Goal: Information Seeking & Learning: Learn about a topic

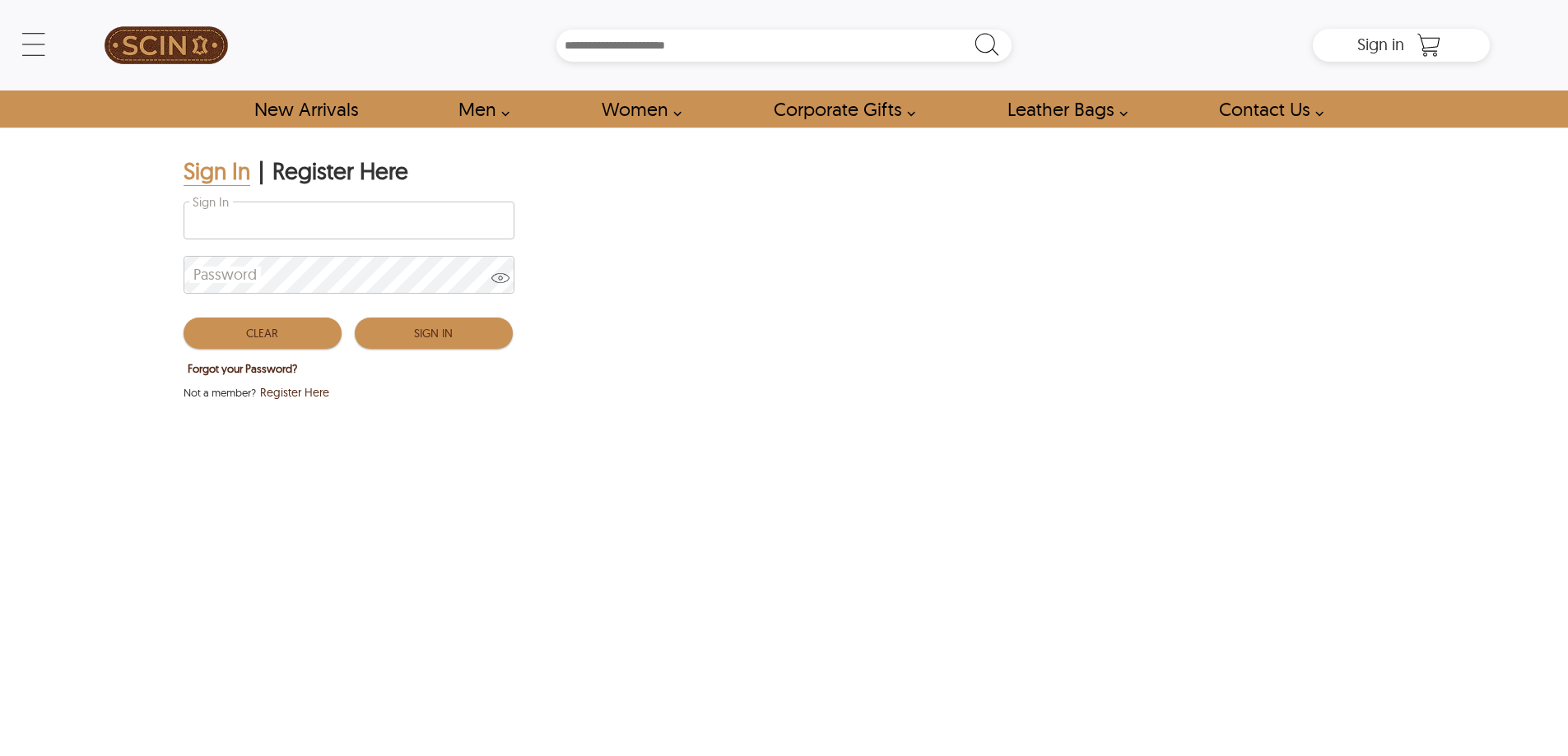
type input "**********"
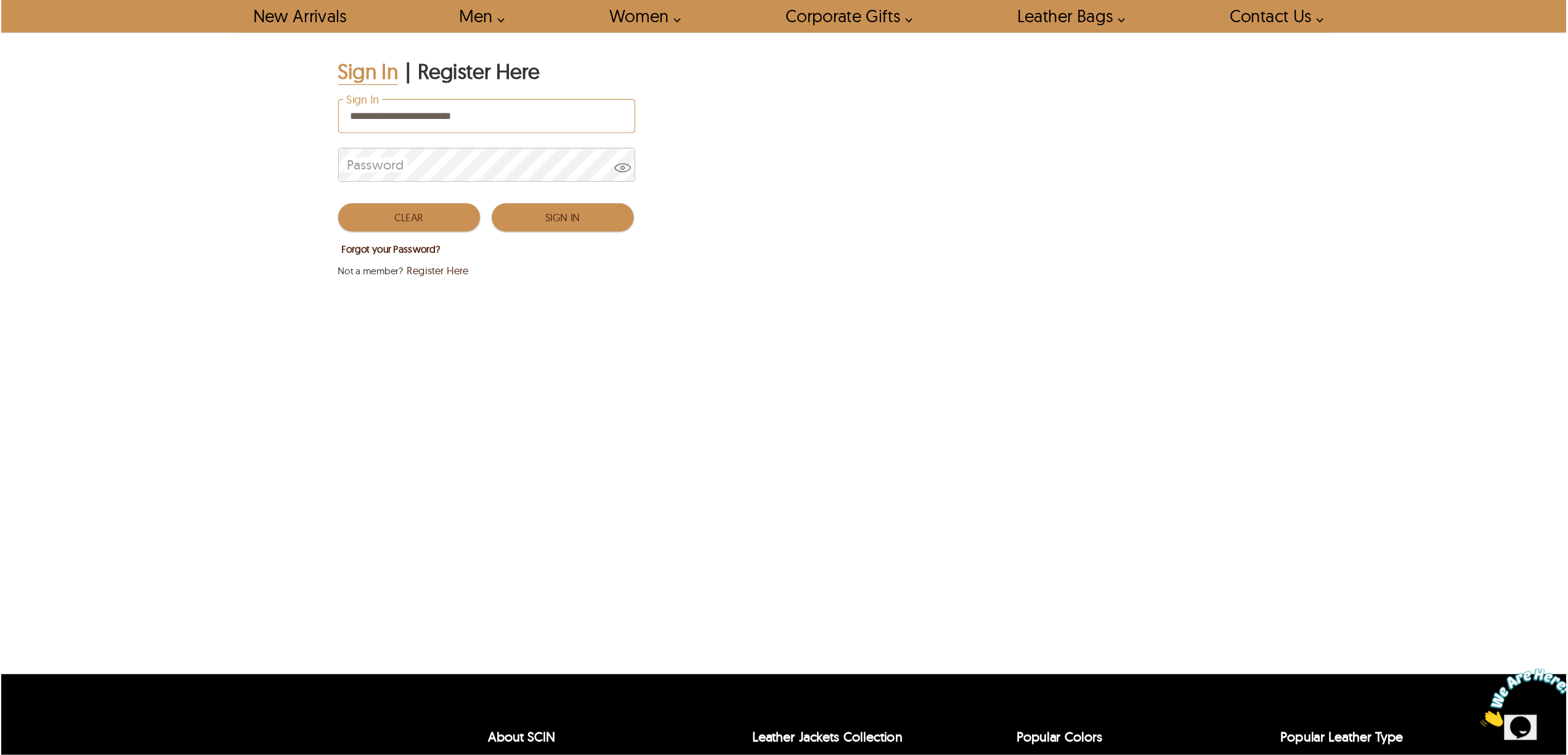
scroll to position [68, 0]
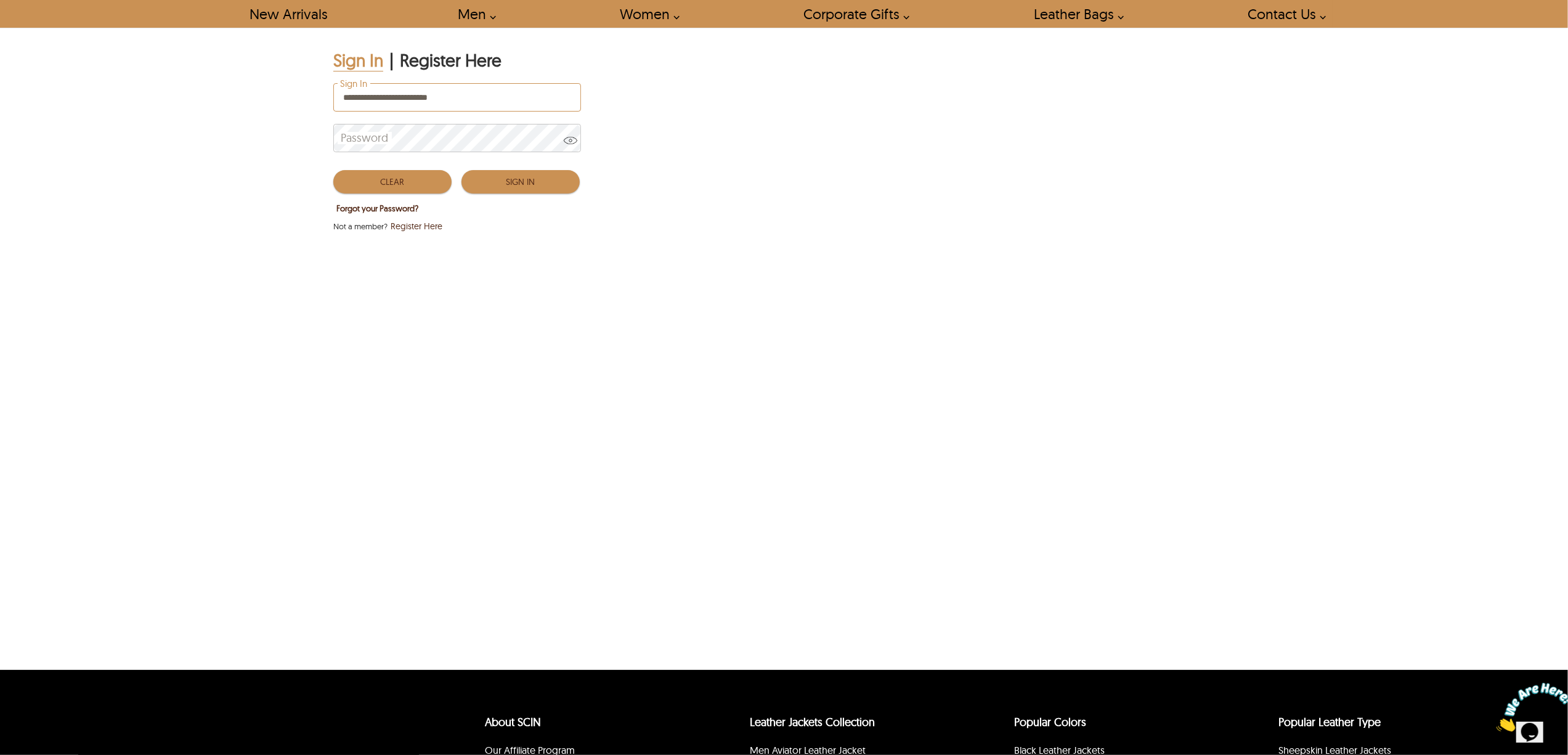
click at [541, 181] on button "Sign In" at bounding box center [520, 182] width 118 height 23
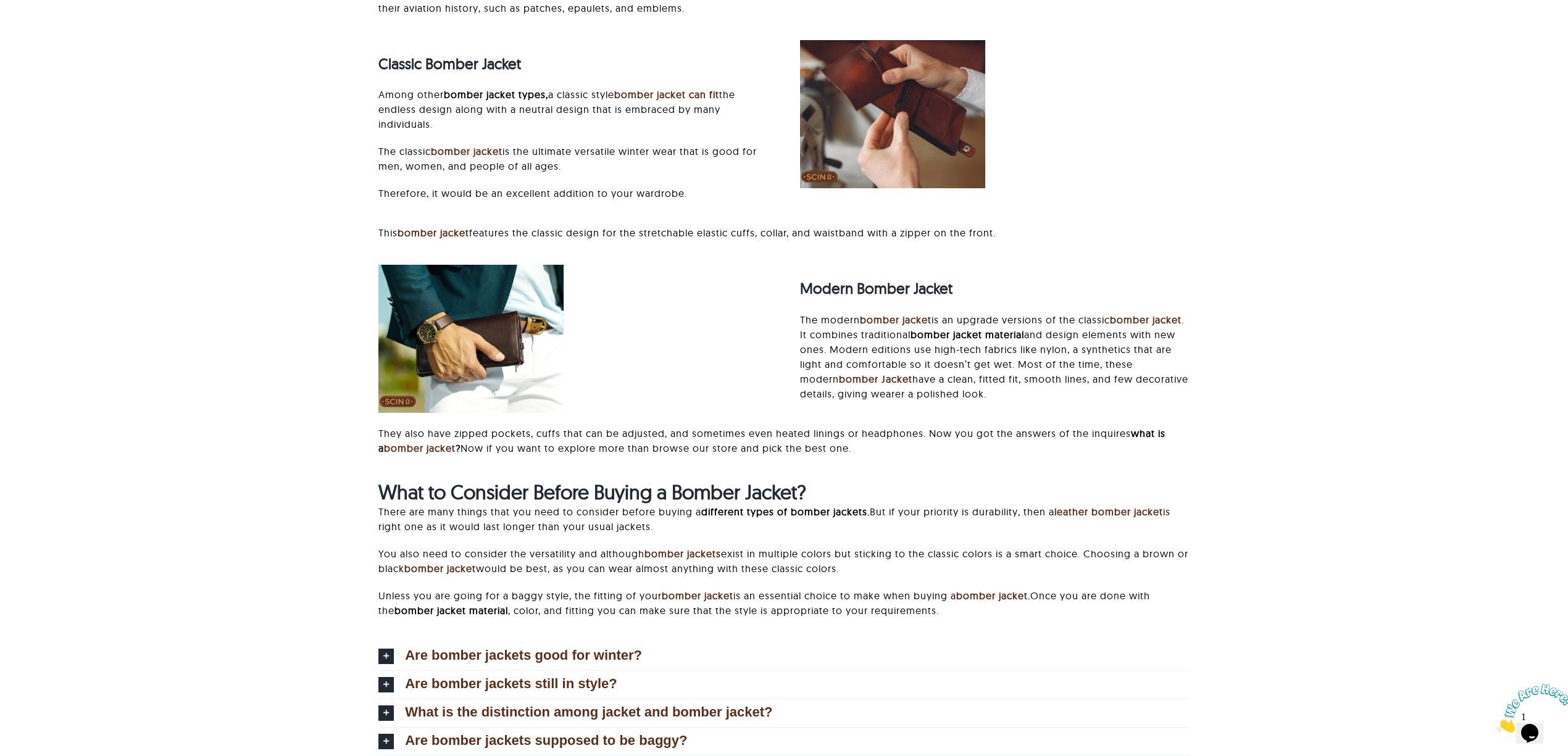
scroll to position [6859, 0]
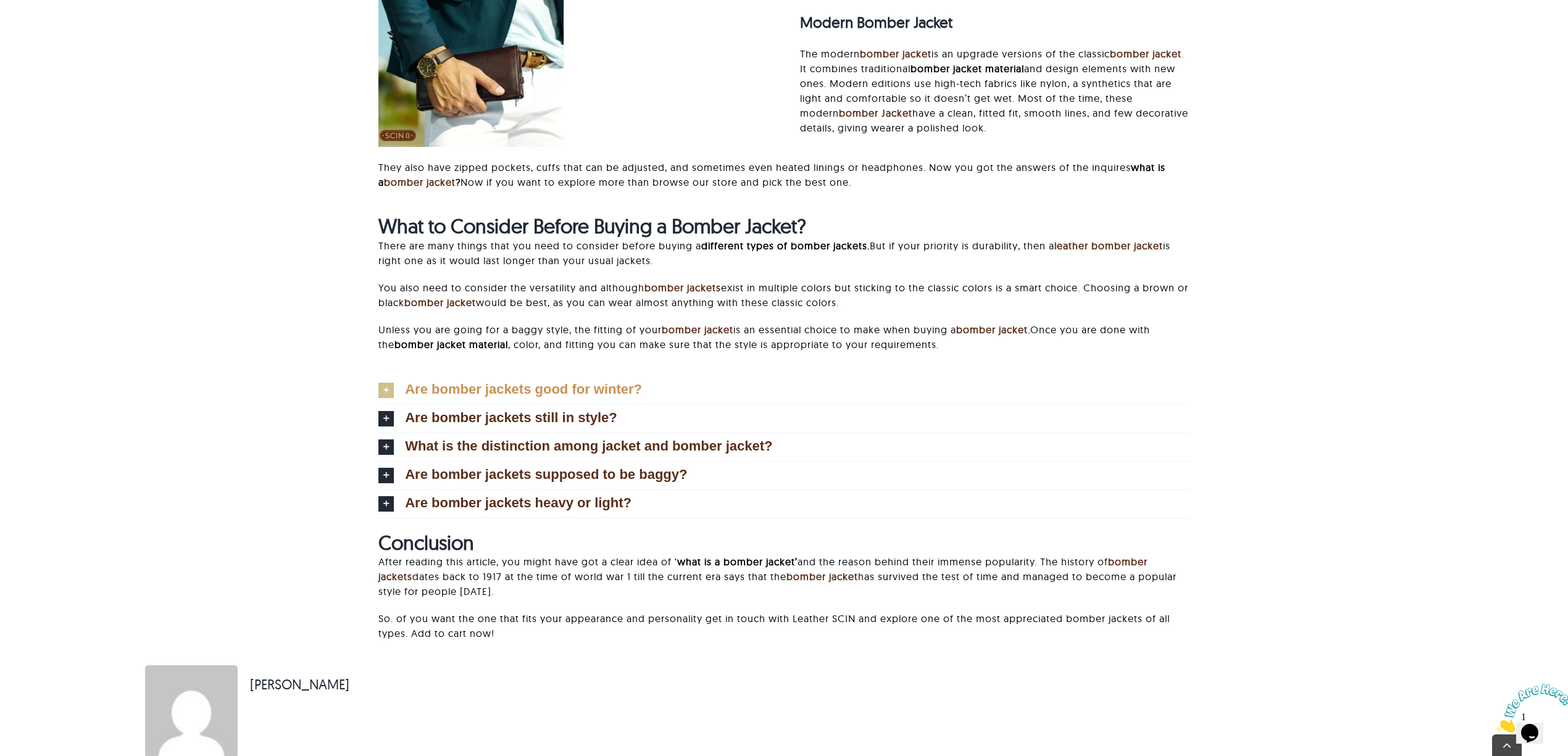
click at [618, 396] on span "Are bomber jackets good for winter?" at bounding box center [523, 389] width 237 height 14
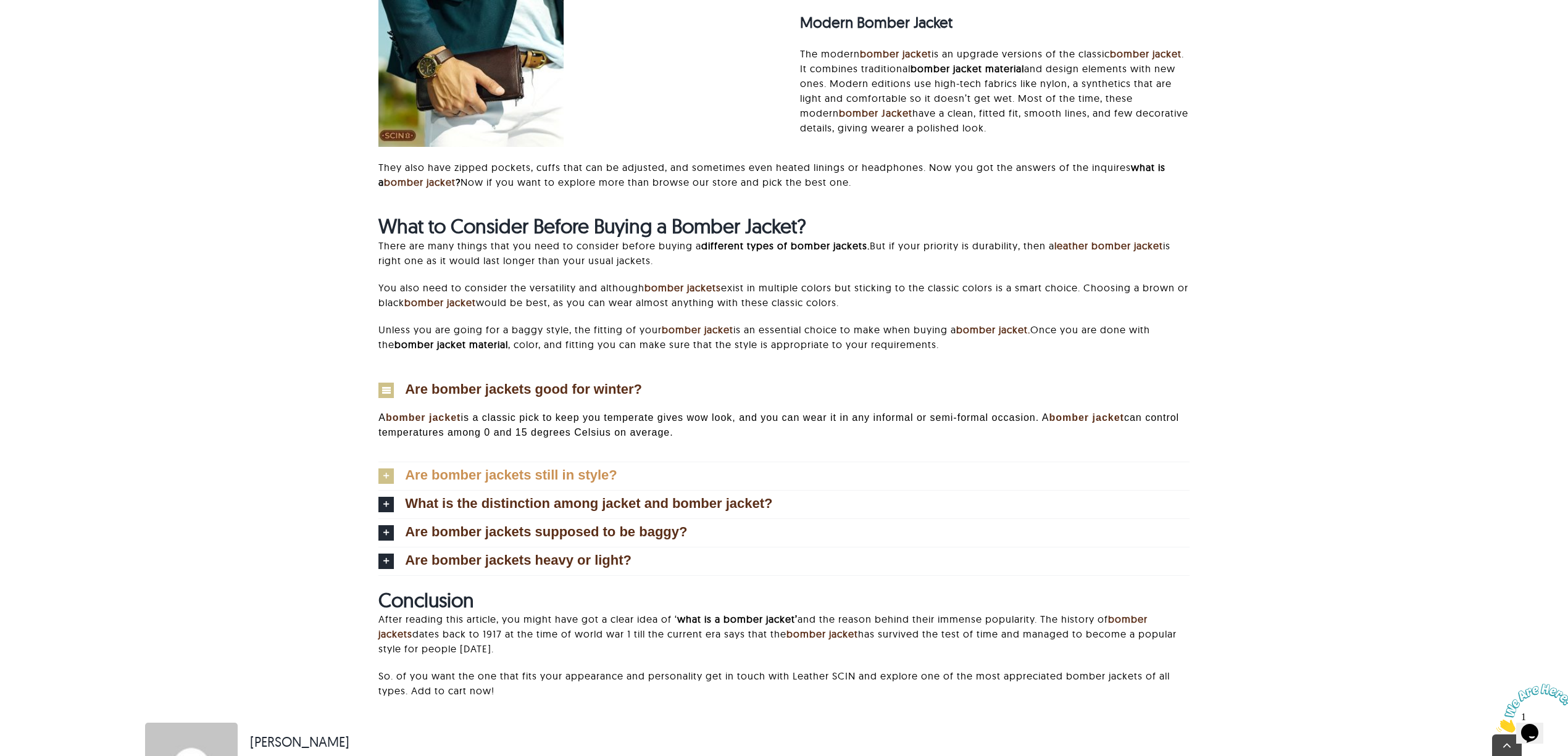
click at [685, 490] on link "Are bomber jackets still in style?" at bounding box center [784, 476] width 811 height 28
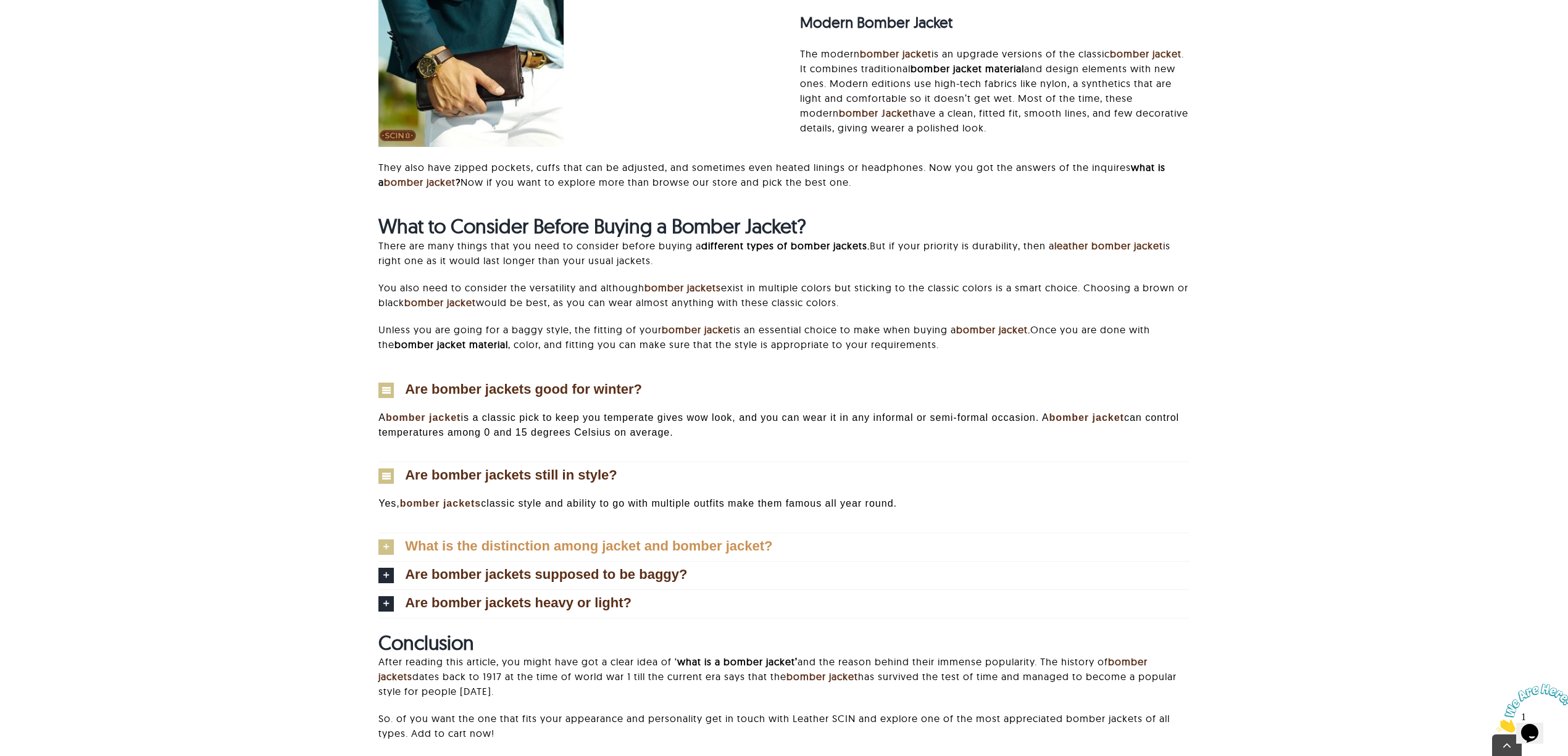
click at [688, 551] on link "What is the distinction among jacket and bomber jacket?" at bounding box center [784, 547] width 811 height 28
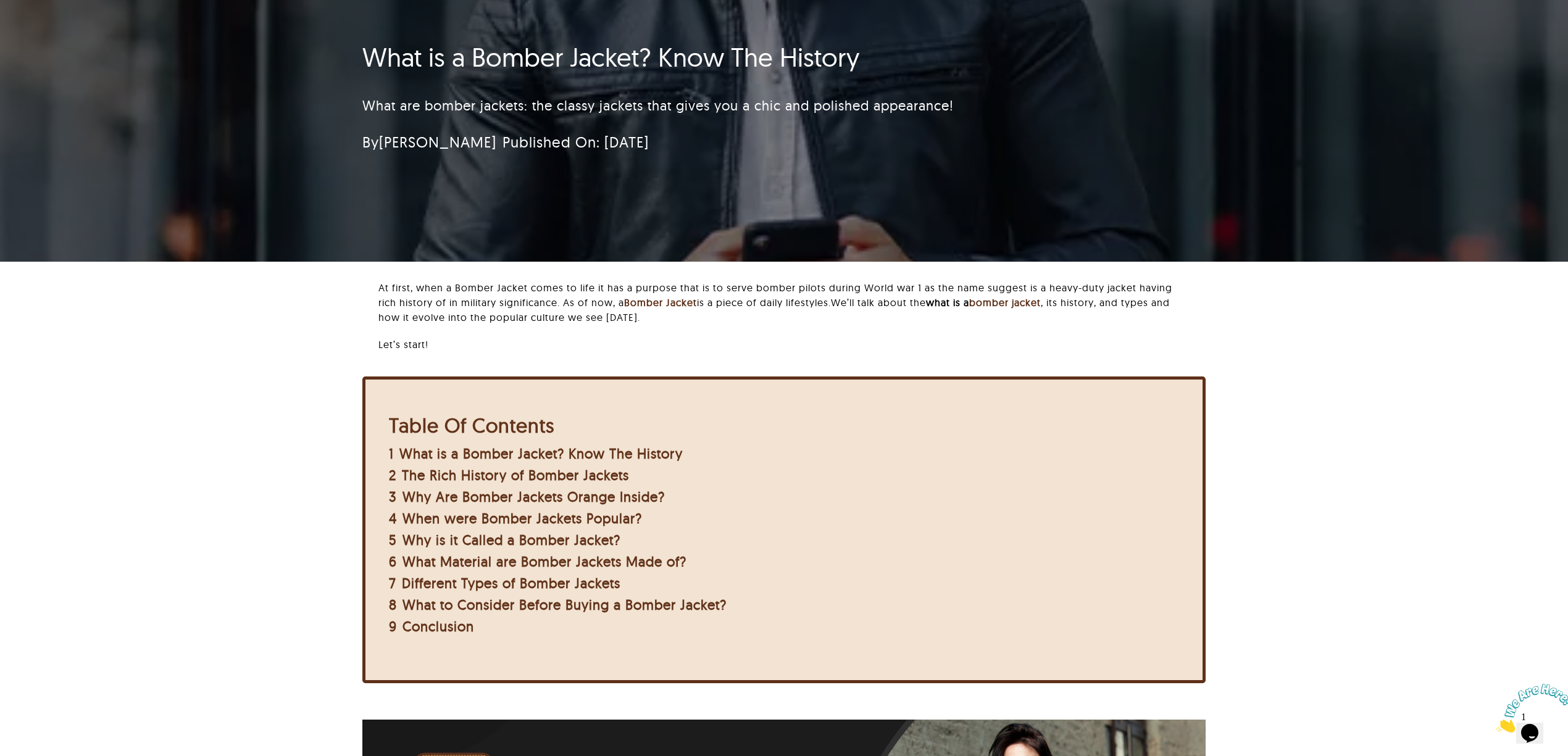
scroll to position [0, 0]
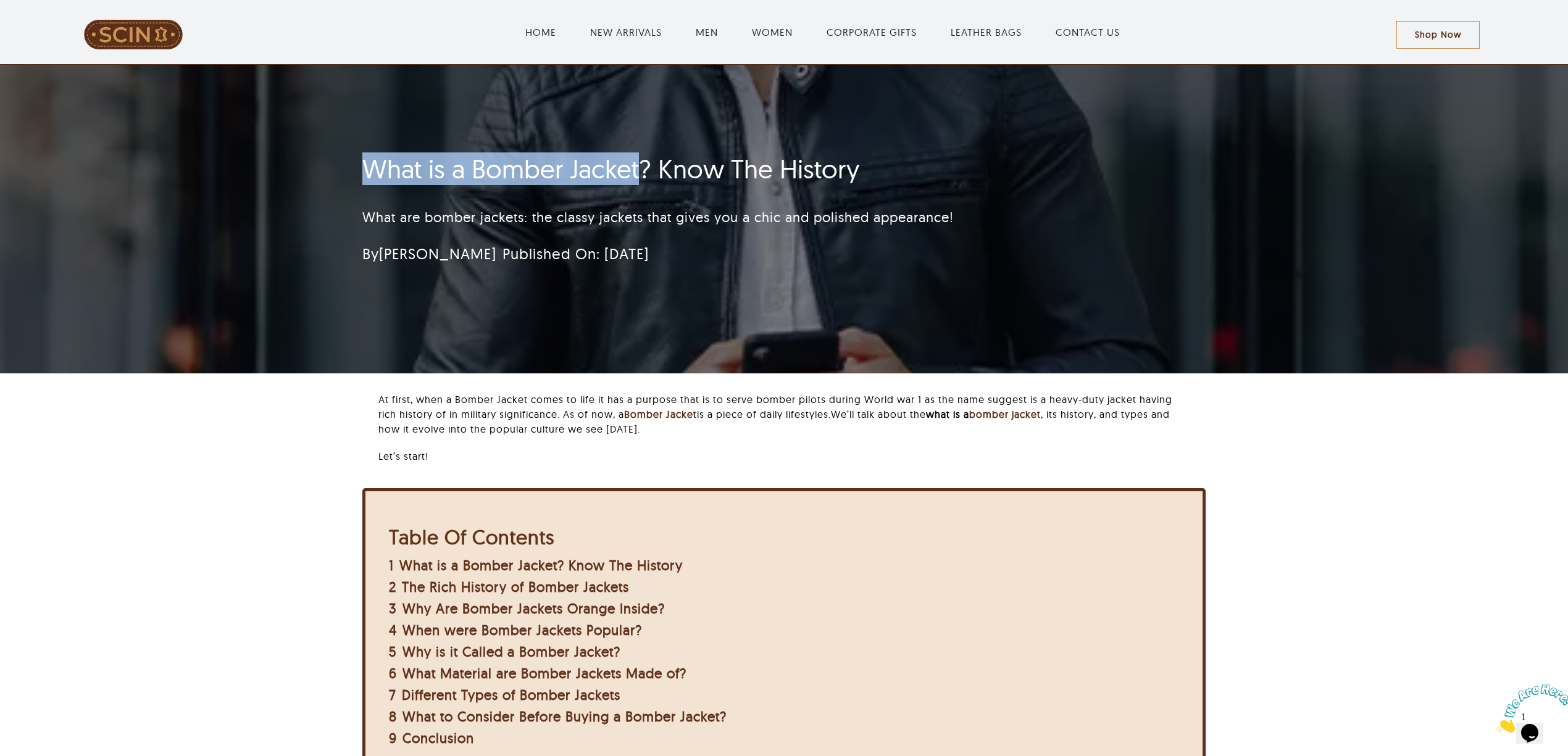
drag, startPoint x: 361, startPoint y: 164, endPoint x: 638, endPoint y: 168, distance: 277.0
click at [638, 168] on div "What is a Bomber Jacket? Know The History What are bomber jackets: the classy j…" at bounding box center [712, 213] width 731 height 131
copy h1 "What is a Bomber Jacket"
